Goal: Information Seeking & Learning: Learn about a topic

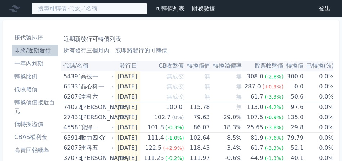
click at [68, 10] on input at bounding box center [89, 9] width 115 height 12
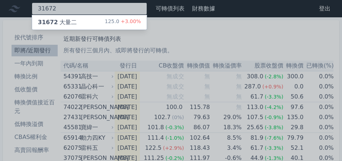
type input "31672"
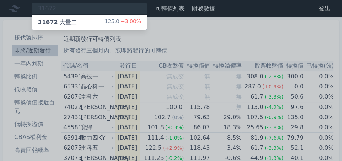
click at [83, 21] on div "31672 大量二 125.0 +3.00%" at bounding box center [89, 22] width 115 height 14
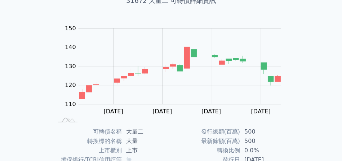
scroll to position [173, 0]
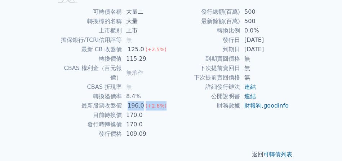
drag, startPoint x: 121, startPoint y: 97, endPoint x: 180, endPoint y: 98, distance: 59.2
click at [168, 101] on tr "最新股票收盤價 196.0 (+2.6%)" at bounding box center [112, 105] width 118 height 9
click at [150, 120] on td "170.0" at bounding box center [146, 124] width 49 height 9
drag, startPoint x: 119, startPoint y: 106, endPoint x: 154, endPoint y: 107, distance: 35.0
click at [154, 110] on tr "目前轉換價 170.0" at bounding box center [112, 114] width 118 height 9
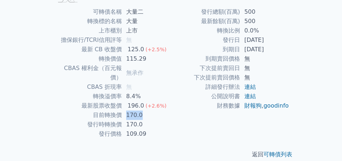
click at [154, 110] on td "170.0" at bounding box center [146, 114] width 49 height 9
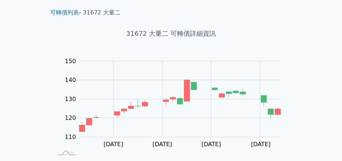
scroll to position [0, 0]
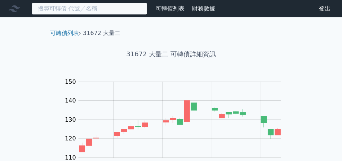
click at [90, 8] on input at bounding box center [89, 9] width 115 height 12
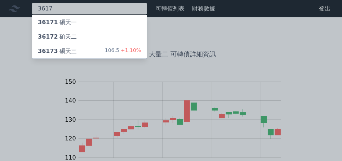
type input "3617"
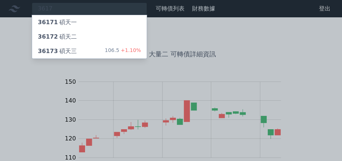
click at [67, 34] on div "36172 碩天二" at bounding box center [57, 36] width 39 height 9
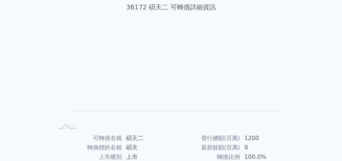
scroll to position [108, 0]
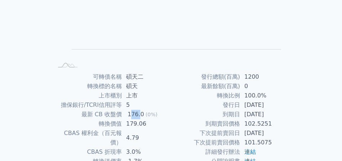
drag, startPoint x: 130, startPoint y: 114, endPoint x: 140, endPoint y: 115, distance: 10.5
click at [140, 115] on div "176.0" at bounding box center [135, 114] width 19 height 9
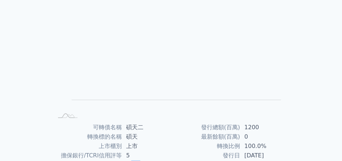
scroll to position [0, 0]
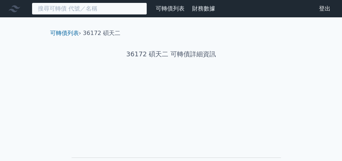
click at [69, 5] on input at bounding box center [89, 9] width 115 height 12
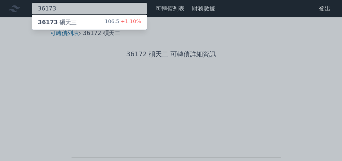
type input "36173"
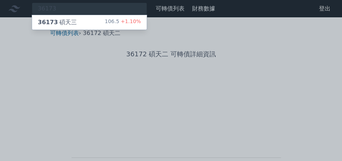
click at [71, 19] on div "36173 [PERSON_NAME]" at bounding box center [57, 22] width 39 height 9
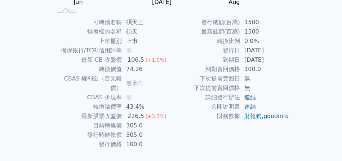
scroll to position [173, 0]
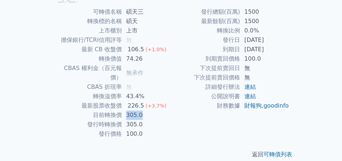
drag, startPoint x: 126, startPoint y: 104, endPoint x: 164, endPoint y: 106, distance: 38.0
click at [154, 110] on td "305.0" at bounding box center [146, 114] width 49 height 9
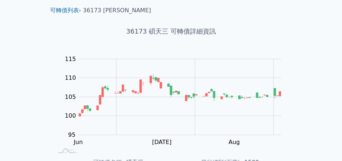
scroll to position [0, 0]
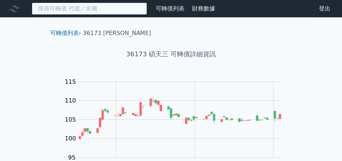
click at [56, 10] on input at bounding box center [89, 9] width 115 height 12
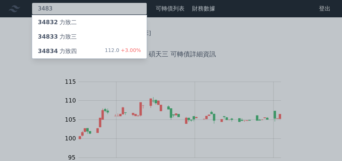
type input "3483"
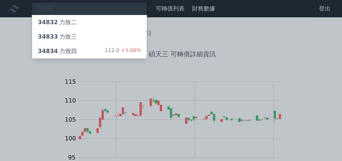
click at [68, 35] on div "34833 力致[PERSON_NAME]" at bounding box center [57, 36] width 39 height 9
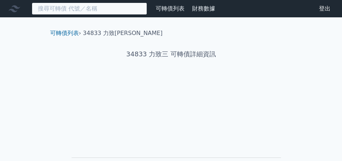
click at [69, 6] on input at bounding box center [89, 9] width 115 height 12
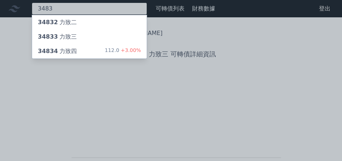
type input "3483"
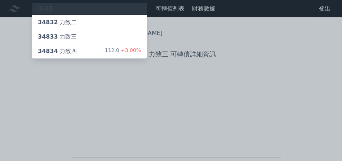
click at [69, 46] on div "34834 力致四 112.0 +3.00%" at bounding box center [89, 51] width 115 height 14
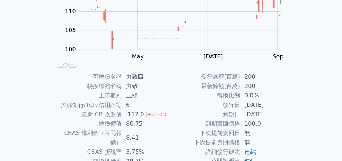
scroll to position [173, 0]
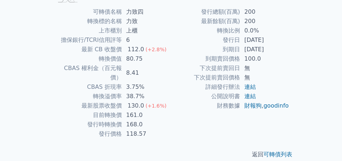
drag, startPoint x: 250, startPoint y: 52, endPoint x: 272, endPoint y: 55, distance: 21.9
click at [281, 51] on td "[DATE]" at bounding box center [264, 49] width 49 height 9
drag, startPoint x: 126, startPoint y: 102, endPoint x: 172, endPoint y: 108, distance: 46.2
click at [158, 110] on td "161.0" at bounding box center [146, 114] width 49 height 9
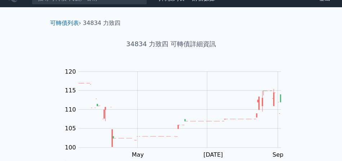
scroll to position [0, 0]
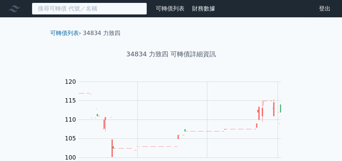
click at [62, 11] on input at bounding box center [89, 9] width 115 height 12
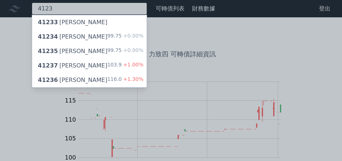
type input "4123"
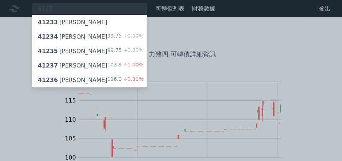
click at [65, 76] on div "41236 [PERSON_NAME]" at bounding box center [73, 80] width 70 height 9
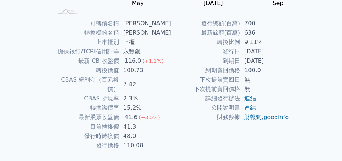
scroll to position [173, 0]
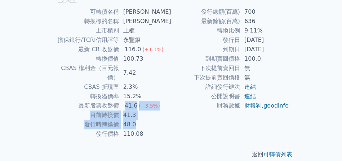
drag, startPoint x: 127, startPoint y: 96, endPoint x: 146, endPoint y: 112, distance: 25.3
click at [146, 112] on tbody "可轉債名稱 [PERSON_NAME] 轉換標的名稱 [PERSON_NAME] 上市櫃別 上櫃 擔保銀行/TCRI信用評等 永豐銀 最新 CB 收盤價 11…" at bounding box center [112, 72] width 118 height 131
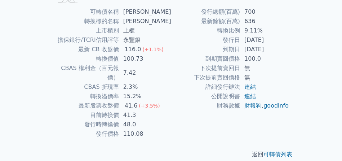
click at [175, 124] on div "發行總額(百萬) 700 最新餘額(百萬) 636 轉換比例 9.11% 發行日 [DATE] 到期日 [DATE] 到期賣回價格 100.0 下次提前賣回日…" at bounding box center [230, 72] width 118 height 131
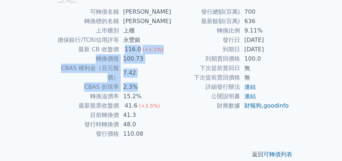
drag, startPoint x: 124, startPoint y: 46, endPoint x: 148, endPoint y: 88, distance: 48.1
click at [141, 77] on tbody "可轉債名稱 [PERSON_NAME] 轉換標的名稱 [PERSON_NAME] 上市櫃別 上櫃 擔保銀行/TCRI信用評等 永豐銀 最新 CB 收盤價 11…" at bounding box center [112, 72] width 118 height 131
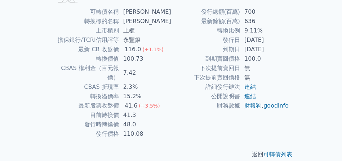
click at [163, 129] on td "110.08" at bounding box center [145, 133] width 52 height 9
drag, startPoint x: 121, startPoint y: 106, endPoint x: 157, endPoint y: 109, distance: 35.4
click at [156, 110] on tr "目前轉換價 41.3" at bounding box center [112, 114] width 118 height 9
drag, startPoint x: 245, startPoint y: 21, endPoint x: 262, endPoint y: 28, distance: 18.5
click at [262, 28] on tbody "發行總額(百萬) 700 最新餘額(百萬) 636 轉換比例 9.11% 發行日 [DATE] 到期日 [DATE] 到期賣回價格 100.0 下次提前賣回日…" at bounding box center [230, 58] width 118 height 103
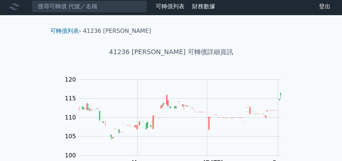
scroll to position [0, 0]
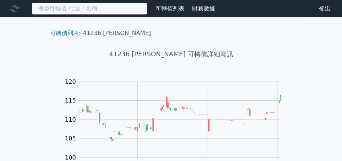
click at [74, 13] on input at bounding box center [89, 9] width 115 height 12
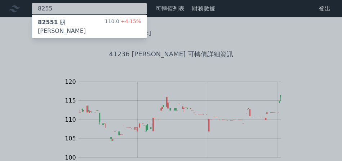
type input "8255"
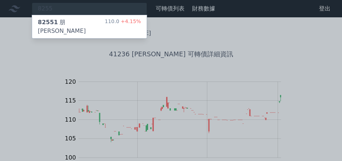
click at [81, 19] on div "82551 朋程一 110.0 +4.15%" at bounding box center [89, 26] width 115 height 23
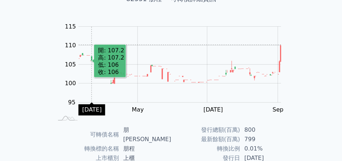
scroll to position [144, 0]
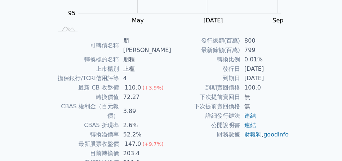
drag, startPoint x: 251, startPoint y: 79, endPoint x: 290, endPoint y: 83, distance: 39.2
click at [289, 82] on td "[DATE]" at bounding box center [264, 78] width 49 height 9
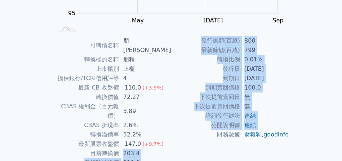
drag, startPoint x: 124, startPoint y: 135, endPoint x: 175, endPoint y: 135, distance: 50.5
click at [175, 135] on div "可轉債名稱 朋程一 轉換標的名稱 朋程 上市櫃別 上櫃 擔保銀行/TCRI信用評等 4 最新 CB 收盤價 110.0 (+3.9%) 轉換價值 72.27 …" at bounding box center [171, 106] width 254 height 141
click at [175, 135] on td "財務數據" at bounding box center [205, 134] width 69 height 9
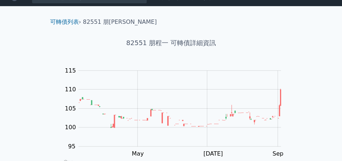
scroll to position [0, 0]
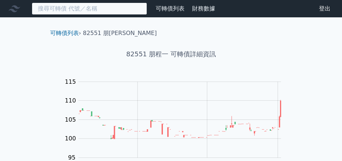
click at [88, 8] on input at bounding box center [89, 9] width 115 height 12
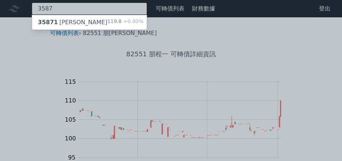
type input "3587"
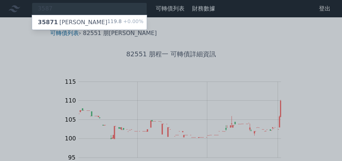
click at [73, 22] on div "35871 [PERSON_NAME]" at bounding box center [73, 22] width 70 height 9
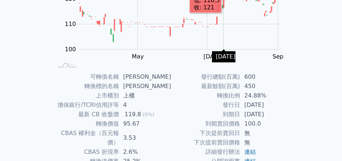
scroll to position [173, 0]
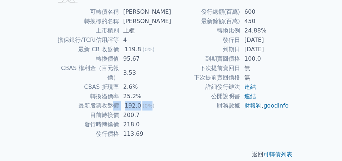
drag, startPoint x: 118, startPoint y: 96, endPoint x: 159, endPoint y: 98, distance: 40.4
click at [157, 101] on tr "最新股票收盤價 192.0 (0%)" at bounding box center [112, 105] width 118 height 9
click at [155, 120] on td "218.0" at bounding box center [145, 124] width 52 height 9
drag, startPoint x: 115, startPoint y: 106, endPoint x: 150, endPoint y: 106, distance: 34.6
click at [150, 110] on tr "目前轉換價 200.7" at bounding box center [112, 114] width 118 height 9
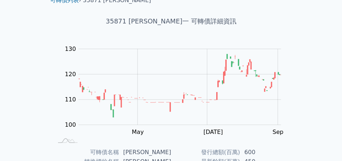
scroll to position [0, 0]
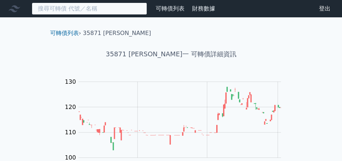
click at [69, 12] on input at bounding box center [89, 9] width 115 height 12
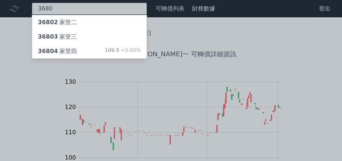
type input "3680"
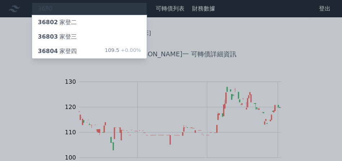
click at [58, 34] on div "36803 家登三" at bounding box center [57, 36] width 39 height 9
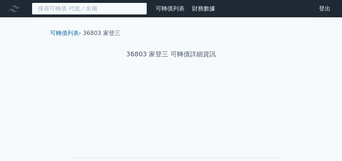
click at [69, 8] on input at bounding box center [89, 9] width 115 height 12
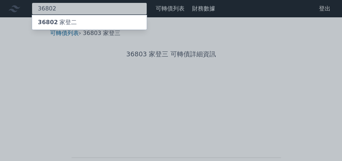
type input "36802"
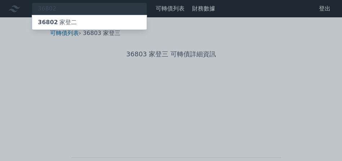
click at [57, 23] on div "36802 家登二" at bounding box center [57, 22] width 39 height 9
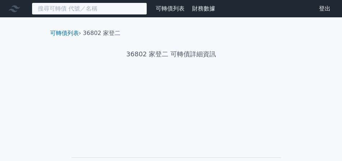
click at [66, 9] on input at bounding box center [89, 9] width 115 height 12
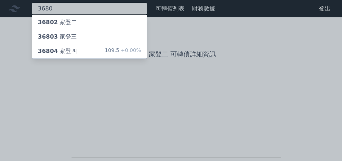
type input "3680"
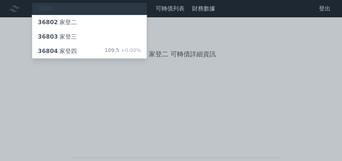
click at [71, 47] on div "36804 家登四" at bounding box center [57, 51] width 39 height 9
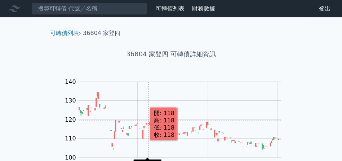
scroll to position [173, 0]
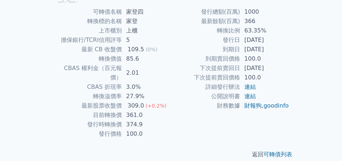
drag, startPoint x: 252, startPoint y: 46, endPoint x: 278, endPoint y: 50, distance: 26.3
click at [277, 50] on td "[DATE]" at bounding box center [264, 49] width 49 height 9
drag, startPoint x: 131, startPoint y: 104, endPoint x: 149, endPoint y: 101, distance: 18.2
click at [149, 110] on td "361.0" at bounding box center [146, 114] width 49 height 9
drag, startPoint x: 219, startPoint y: 30, endPoint x: 278, endPoint y: 30, distance: 58.8
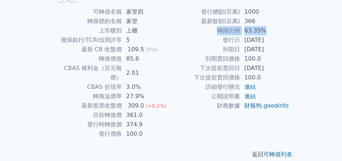
click at [278, 30] on tr "轉換比例 63.35%" at bounding box center [230, 30] width 118 height 9
click at [208, 26] on td "轉換比例" at bounding box center [205, 30] width 69 height 9
